Goal: Task Accomplishment & Management: Complete application form

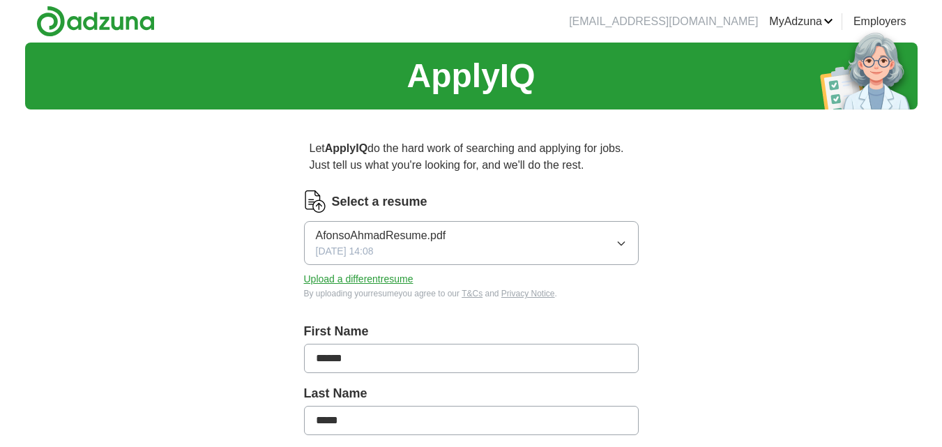
click at [463, 230] on button "AfonsoAhmadResume.pdf [DATE] 14:08" at bounding box center [471, 243] width 335 height 44
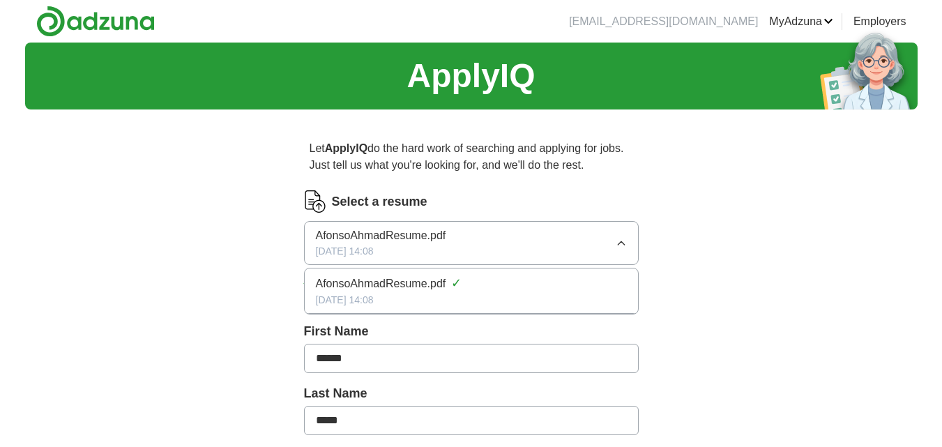
click at [382, 192] on label "Select a resume" at bounding box center [380, 201] width 96 height 19
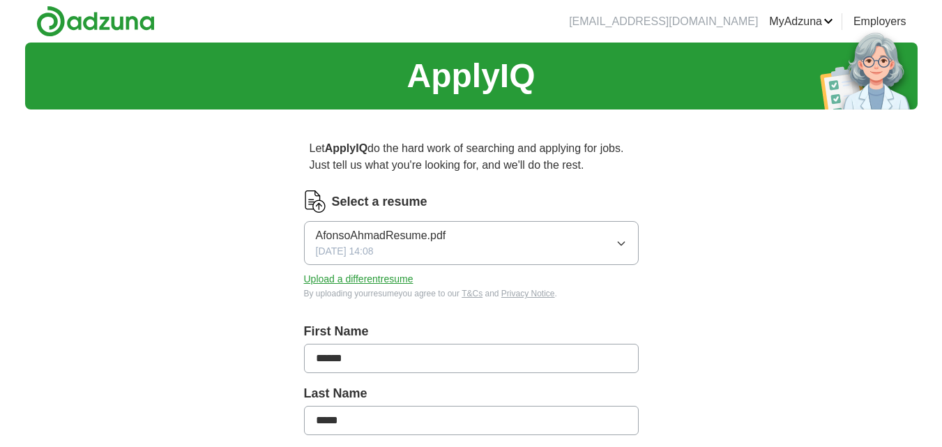
click at [325, 205] on img at bounding box center [315, 201] width 22 height 22
click at [614, 245] on button "AfonsoAhmadResume.pdf [DATE] 14:08" at bounding box center [471, 243] width 335 height 44
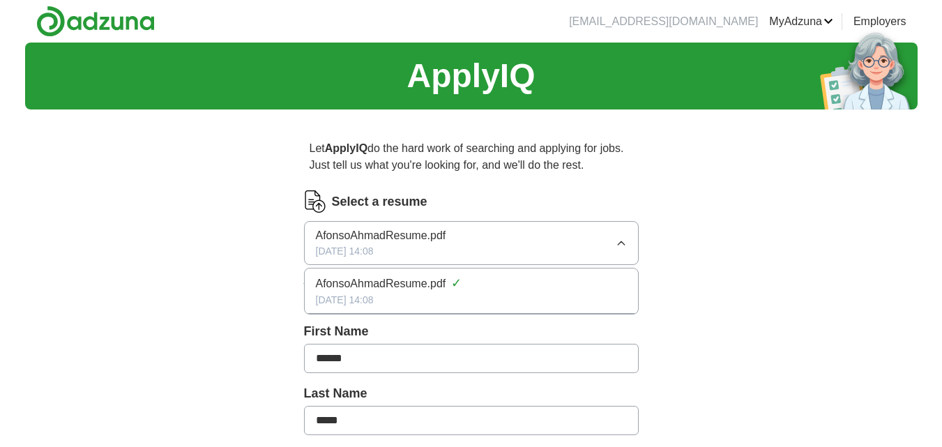
click at [413, 296] on div "[DATE] 14:08" at bounding box center [471, 300] width 311 height 15
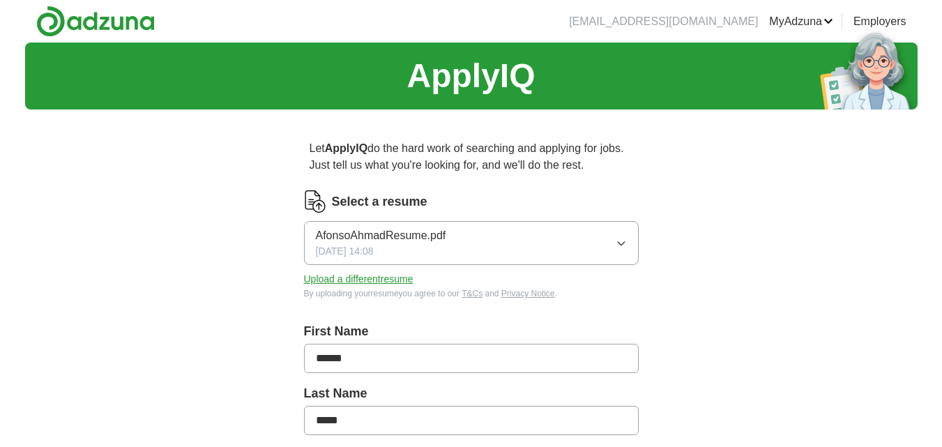
click at [383, 278] on button "Upload a different resume" at bounding box center [358, 279] width 109 height 15
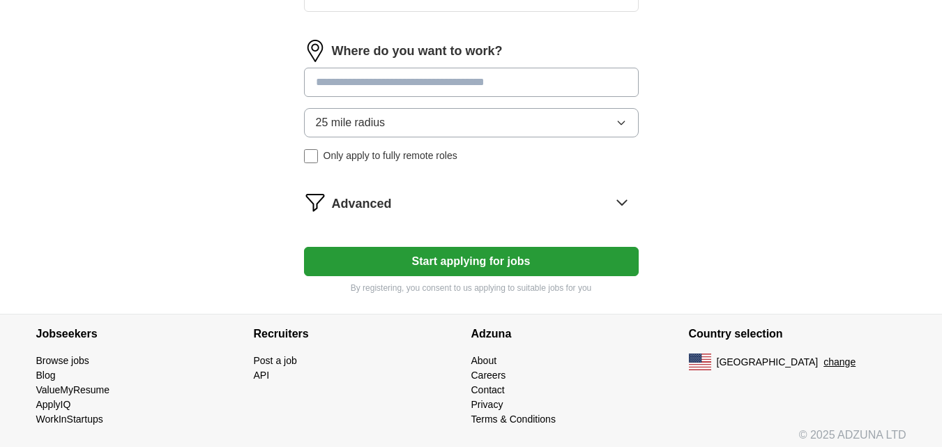
scroll to position [733, 0]
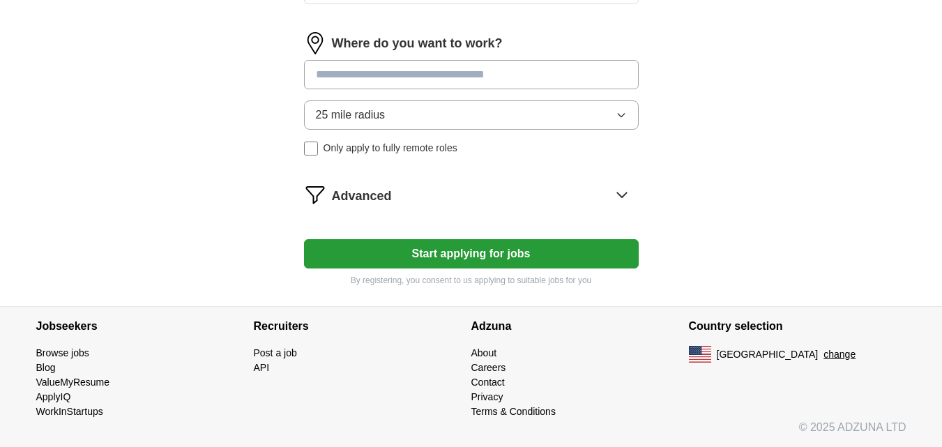
click at [457, 257] on button "Start applying for jobs" at bounding box center [471, 253] width 335 height 29
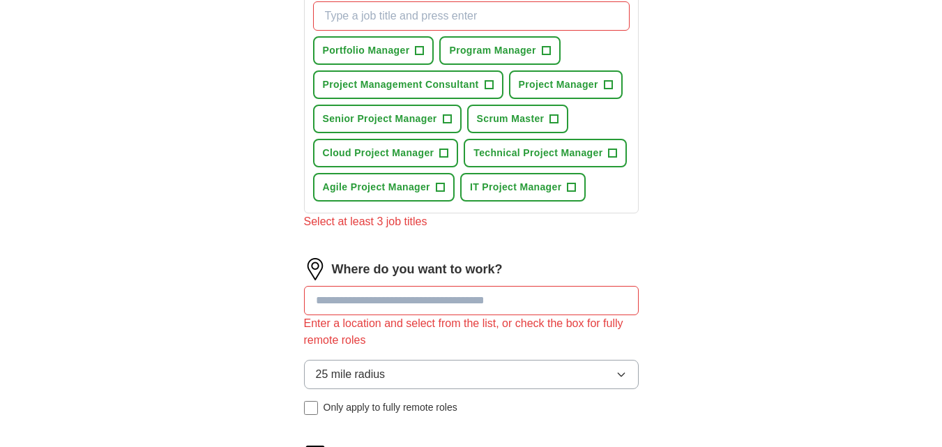
scroll to position [384, 0]
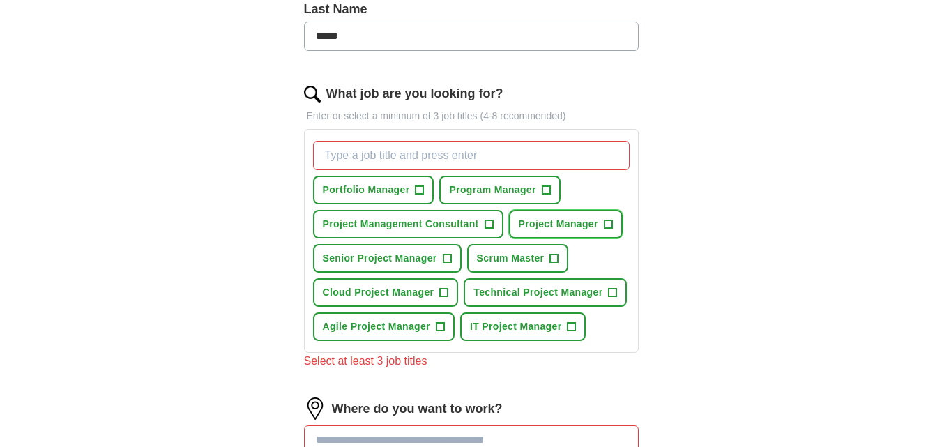
click at [556, 220] on span "Project Manager" at bounding box center [558, 224] width 79 height 15
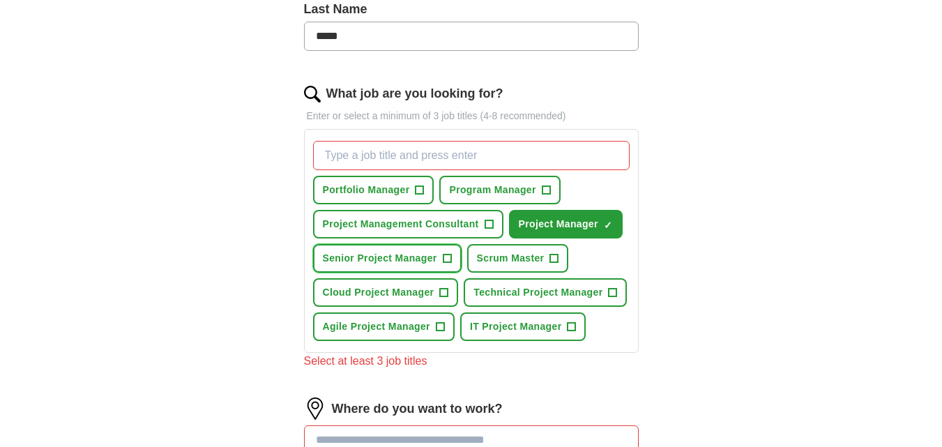
click at [422, 263] on span "Senior Project Manager" at bounding box center [380, 258] width 114 height 15
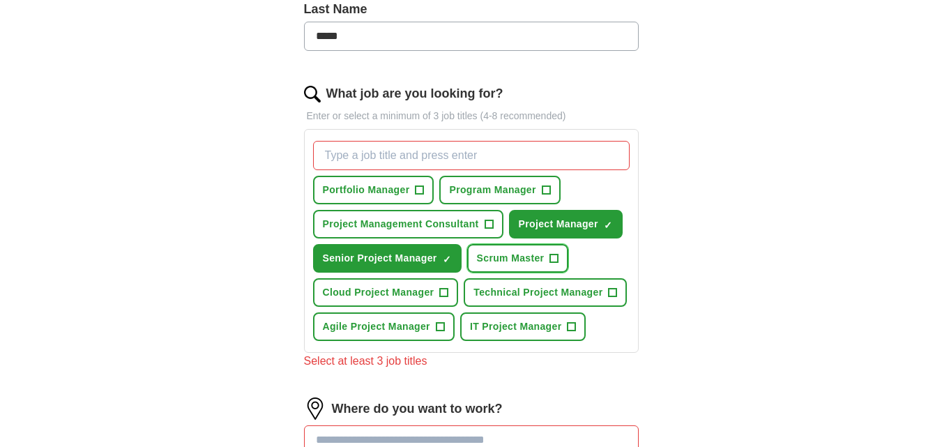
click at [523, 255] on span "Scrum Master" at bounding box center [511, 258] width 68 height 15
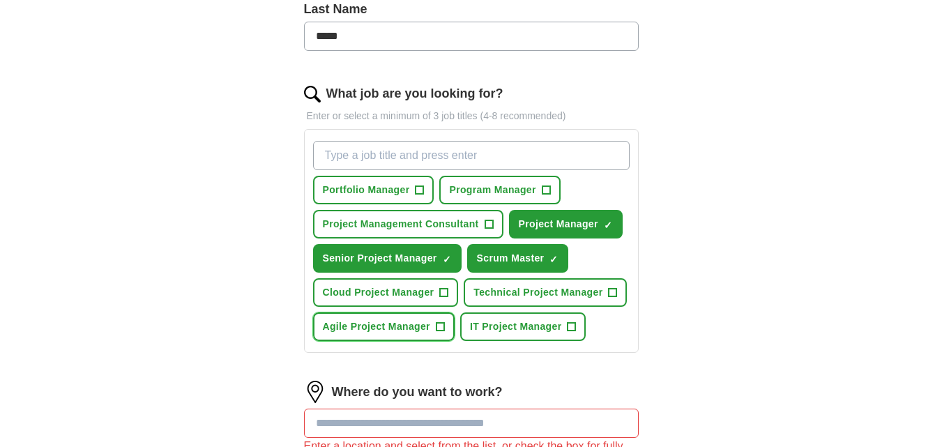
click at [420, 331] on span "Agile Project Manager" at bounding box center [376, 326] width 107 height 15
click at [485, 322] on span "IT Project Manager" at bounding box center [516, 326] width 92 height 15
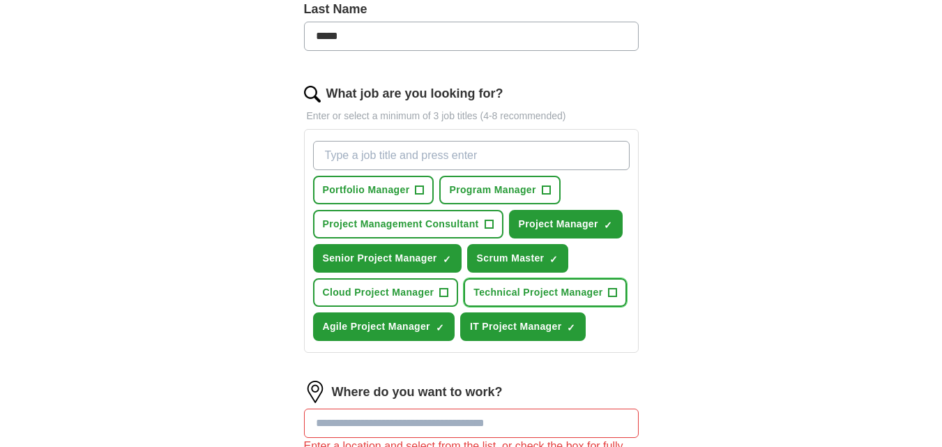
click at [505, 283] on button "Technical Project Manager +" at bounding box center [545, 292] width 163 height 29
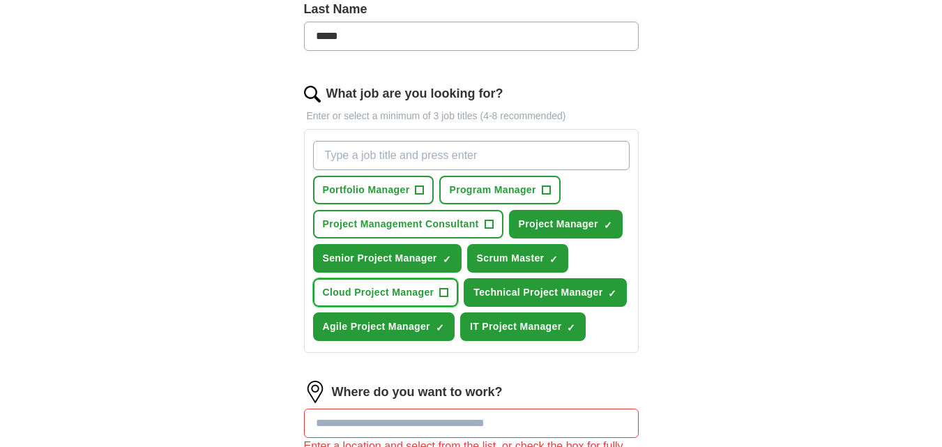
click at [404, 301] on button "Cloud Project Manager +" at bounding box center [386, 292] width 146 height 29
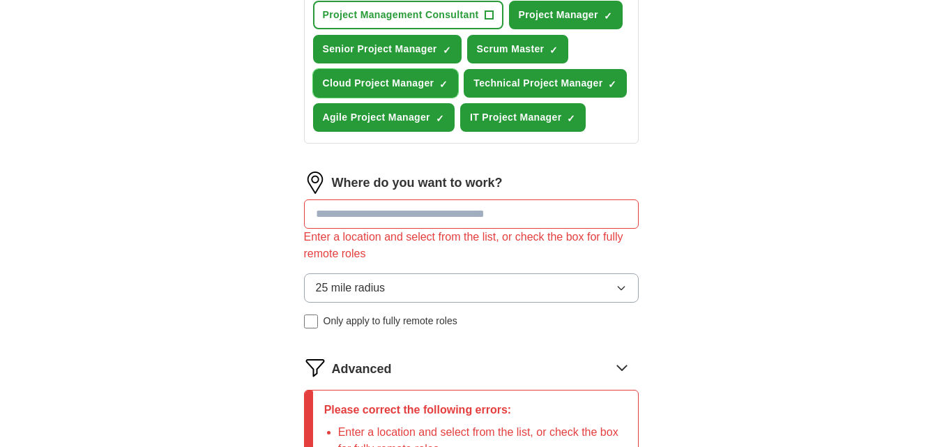
scroll to position [663, 0]
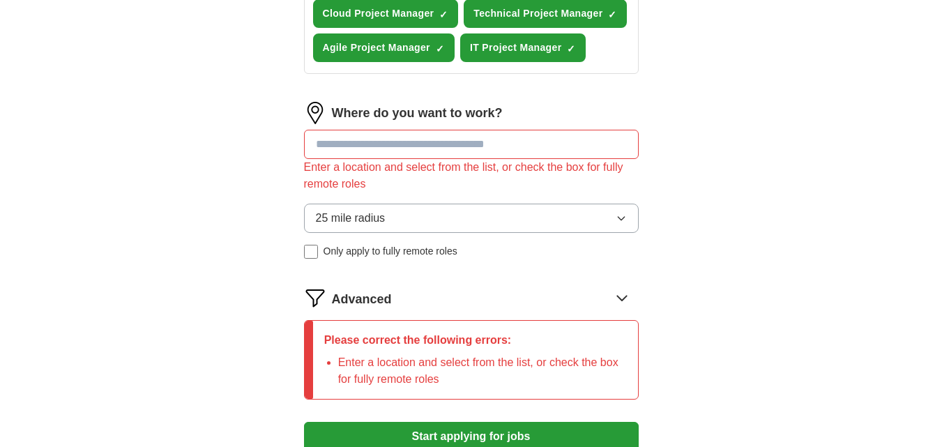
click at [418, 145] on input at bounding box center [471, 144] width 335 height 29
type input "*"
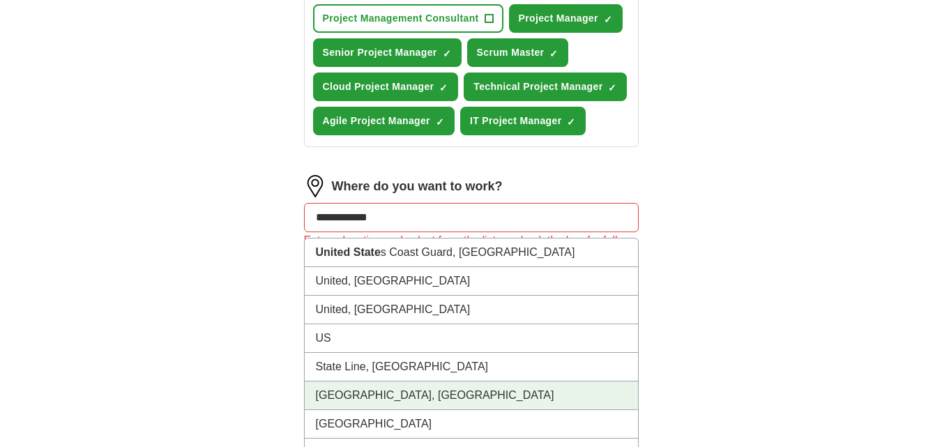
scroll to position [572, 0]
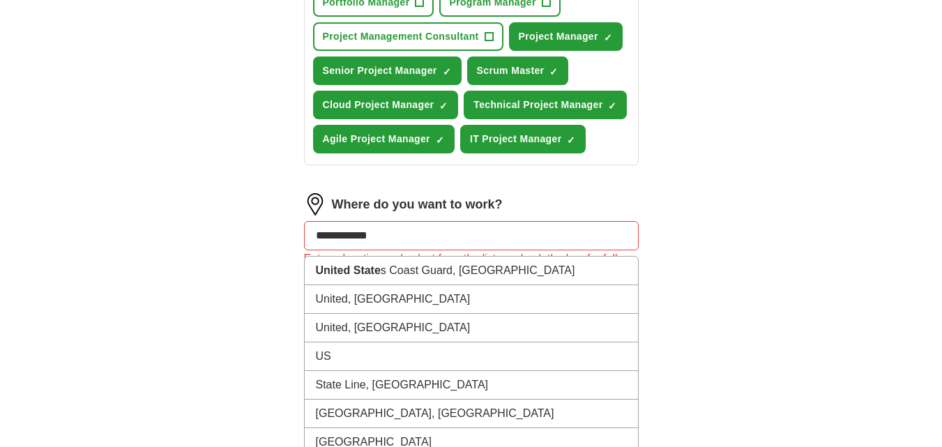
drag, startPoint x: 385, startPoint y: 235, endPoint x: 280, endPoint y: 229, distance: 105.4
click at [280, 229] on div "**********" at bounding box center [471, 64] width 446 height 1031
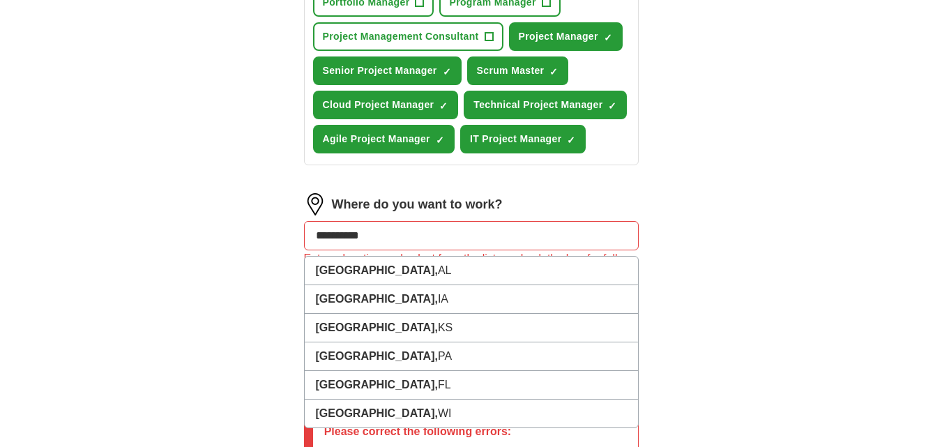
type input "**********"
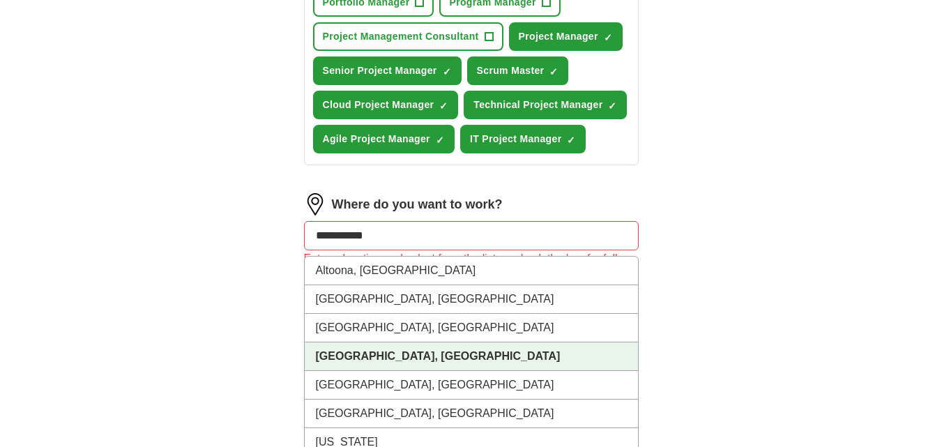
click at [335, 353] on strong "[GEOGRAPHIC_DATA], [GEOGRAPHIC_DATA]" at bounding box center [438, 356] width 245 height 12
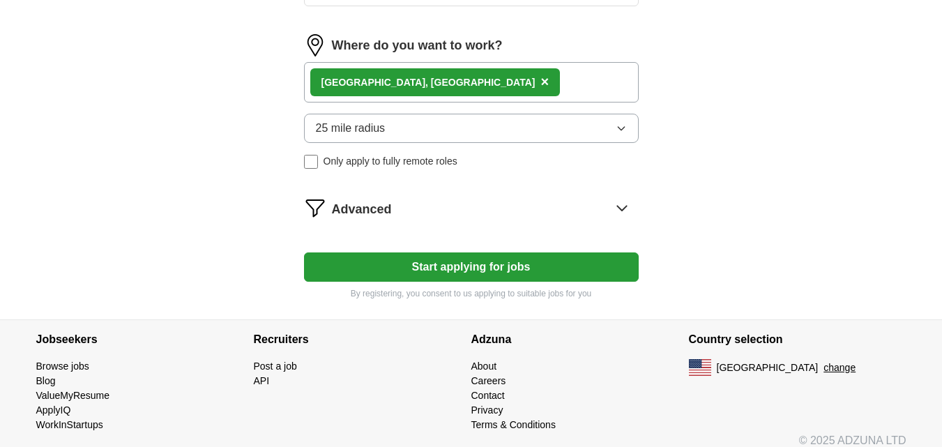
scroll to position [744, 0]
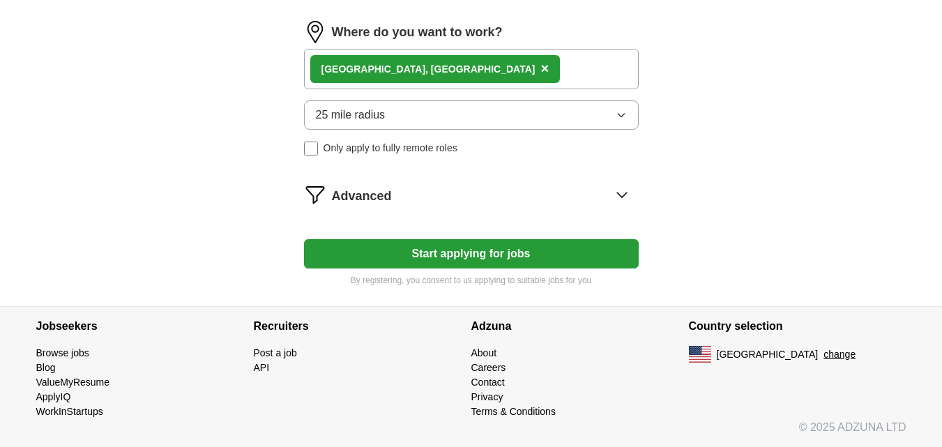
click at [532, 121] on button "25 mile radius" at bounding box center [471, 114] width 335 height 29
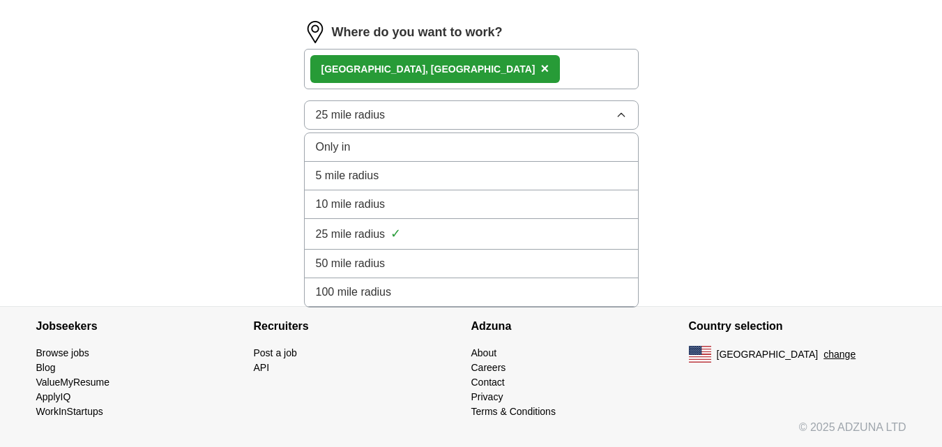
click at [482, 149] on div "Only in" at bounding box center [471, 147] width 311 height 17
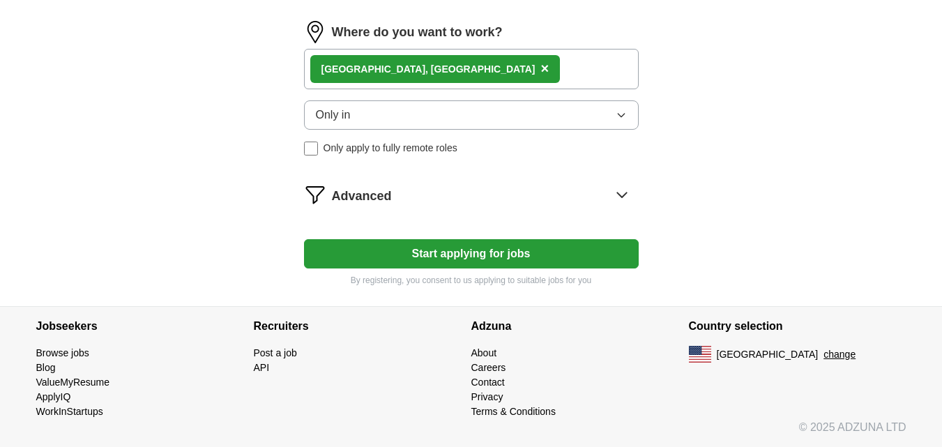
click at [513, 123] on button "Only in" at bounding box center [471, 114] width 335 height 29
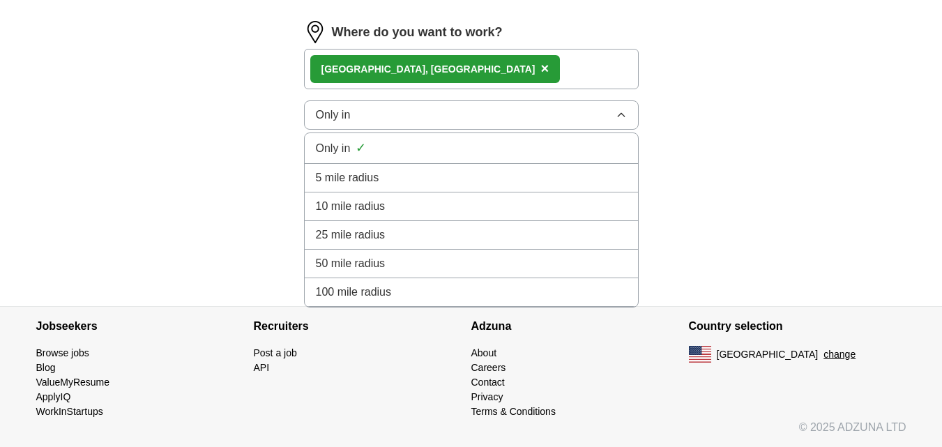
click at [487, 246] on li "25 mile radius" at bounding box center [471, 235] width 333 height 29
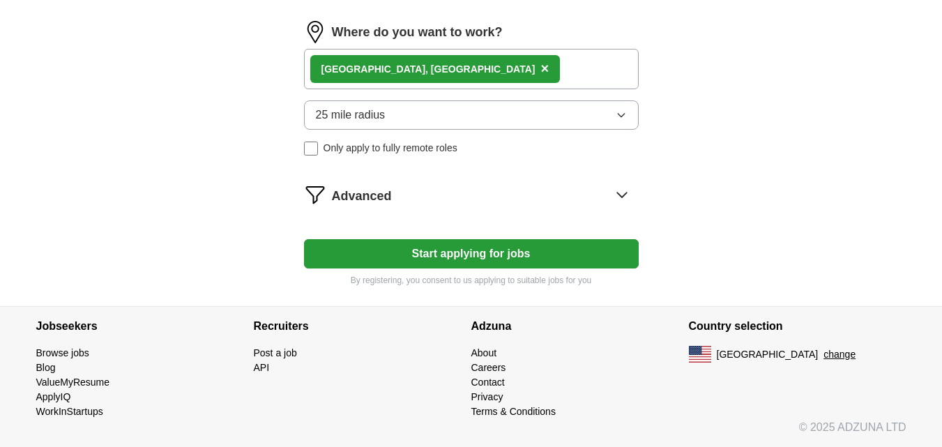
click at [417, 249] on button "Start applying for jobs" at bounding box center [471, 253] width 335 height 29
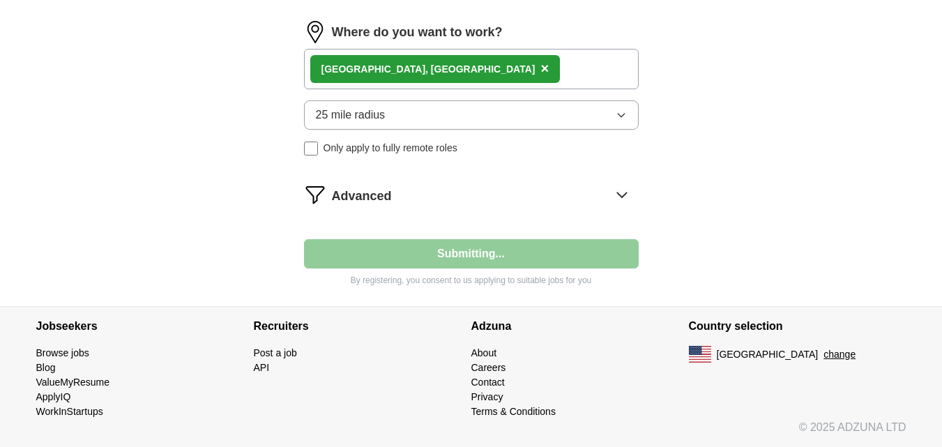
select select "**"
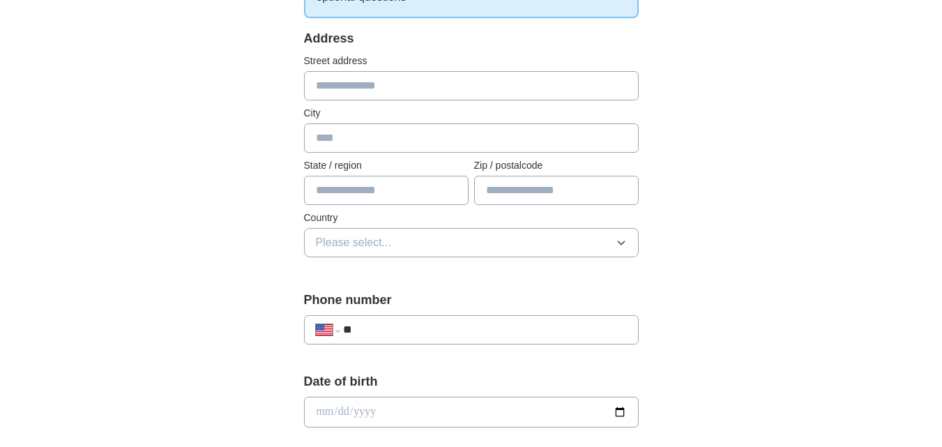
scroll to position [279, 0]
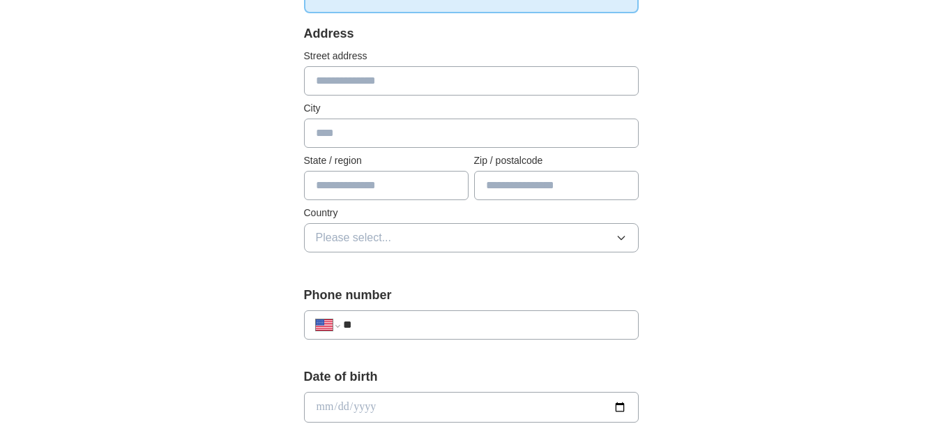
click at [373, 91] on input "text" at bounding box center [471, 80] width 335 height 29
type input "**********"
type input "*******"
type input "**********"
type input "*****"
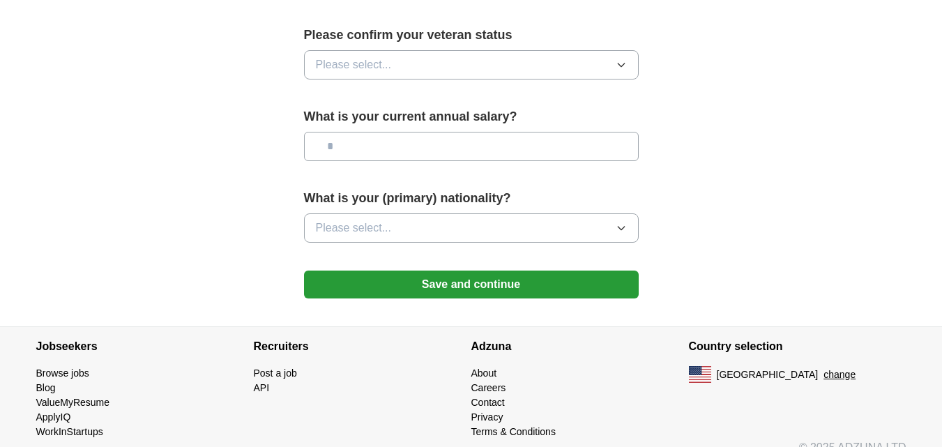
scroll to position [987, 0]
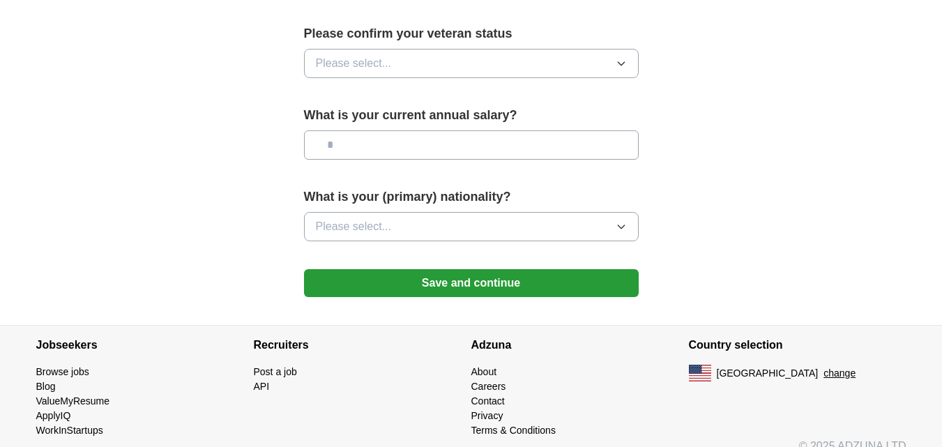
click at [388, 275] on button "Save and continue" at bounding box center [471, 283] width 335 height 28
